Goal: Check status: Check status

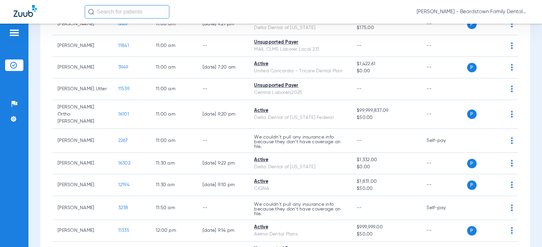
scroll to position [605, 0]
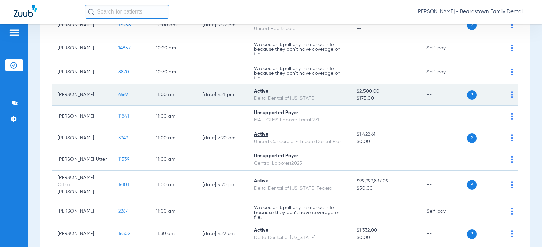
click at [335, 95] on div "Delta Dental of [US_STATE]" at bounding box center [300, 98] width 92 height 7
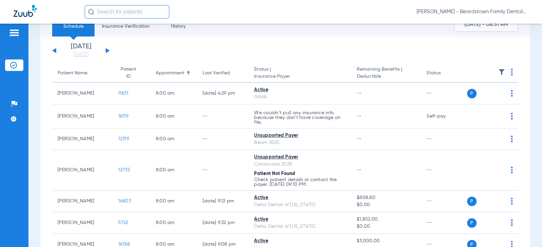
scroll to position [0, 0]
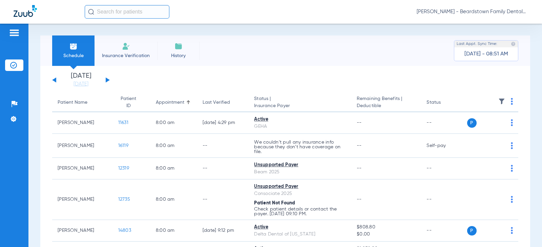
click at [107, 79] on button at bounding box center [108, 80] width 4 height 5
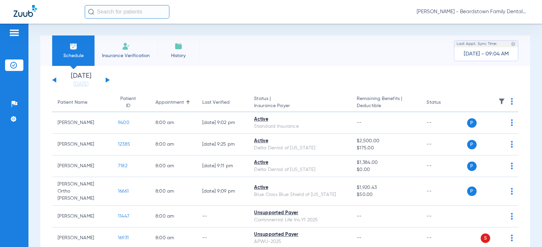
click at [498, 99] on img at bounding box center [501, 101] width 7 height 7
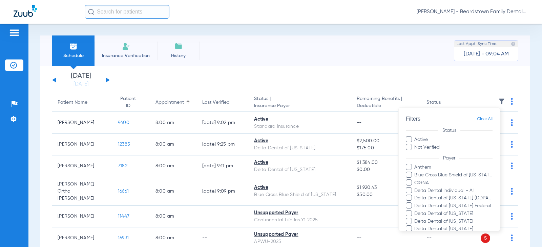
scroll to position [165, 0]
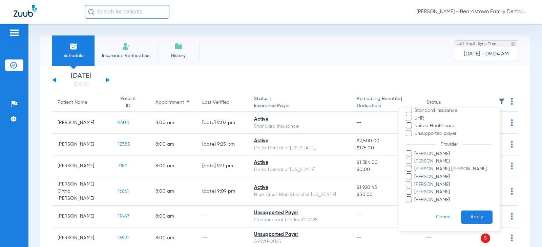
click at [425, 171] on span "[PERSON_NAME] [PERSON_NAME]" at bounding box center [453, 169] width 79 height 7
click at [415, 174] on input "[PERSON_NAME] [PERSON_NAME]" at bounding box center [415, 174] width 0 height 0
click at [477, 219] on button "Apply" at bounding box center [476, 217] width 31 height 13
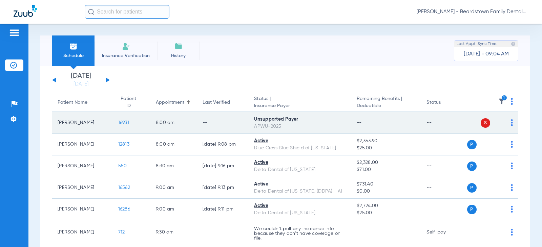
click at [434, 122] on td "--" at bounding box center [444, 123] width 46 height 22
click at [480, 123] on span "S" at bounding box center [484, 122] width 9 height 9
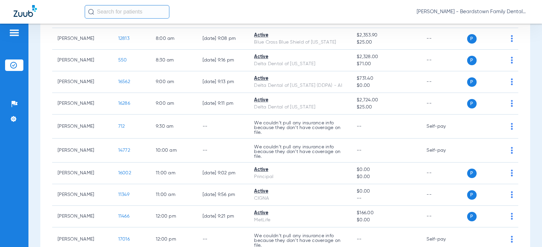
scroll to position [105, 0]
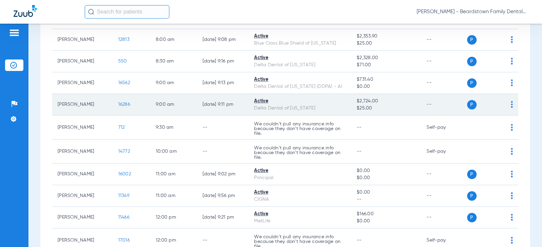
click at [119, 103] on span "16286" at bounding box center [124, 104] width 12 height 5
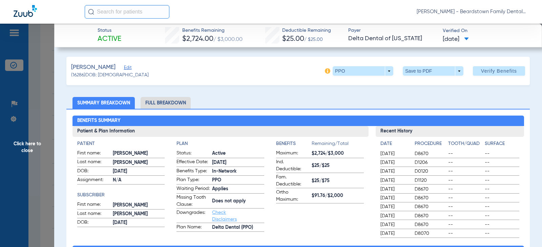
click at [45, 85] on span "Click here to close" at bounding box center [27, 147] width 54 height 247
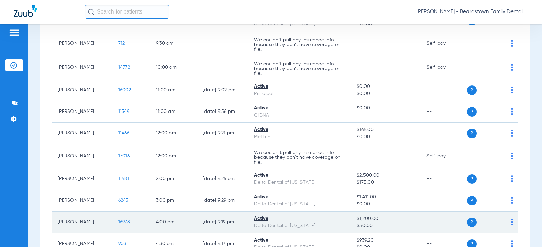
scroll to position [240, 0]
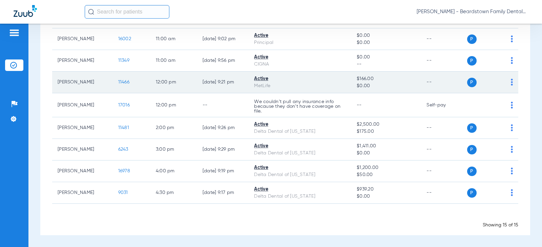
click at [118, 84] on span "11466" at bounding box center [123, 82] width 11 height 5
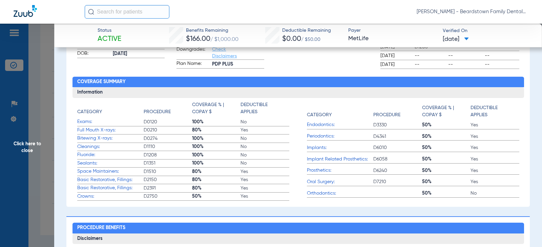
scroll to position [0, 0]
